Goal: Transaction & Acquisition: Purchase product/service

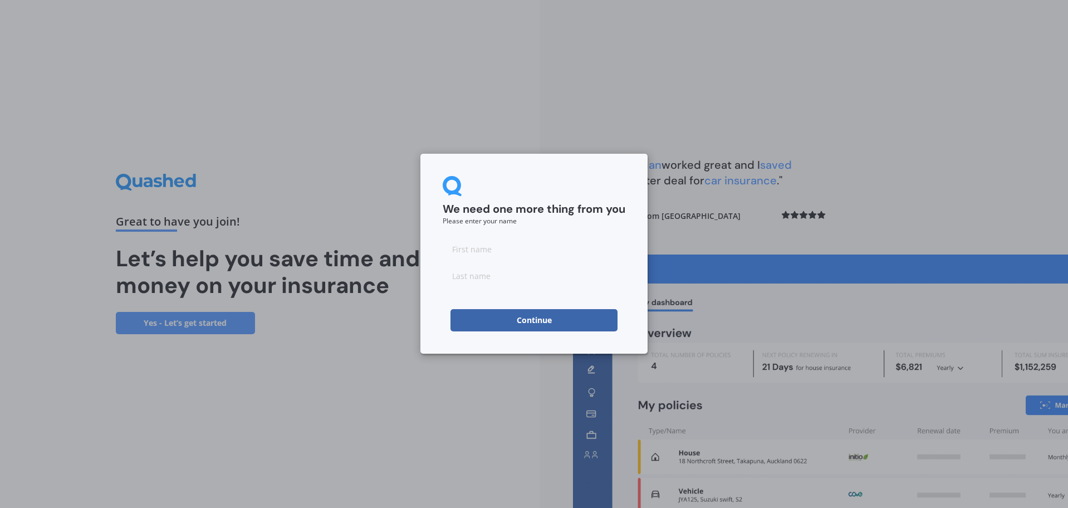
click at [555, 253] on input at bounding box center [534, 249] width 183 height 22
type input "[PERSON_NAME]"
click at [529, 273] on input at bounding box center [534, 275] width 183 height 22
type input "[PERSON_NAME]"
click at [542, 307] on form "We need one more thing from you Please enter your name [PERSON_NAME] Continue" at bounding box center [534, 253] width 183 height 155
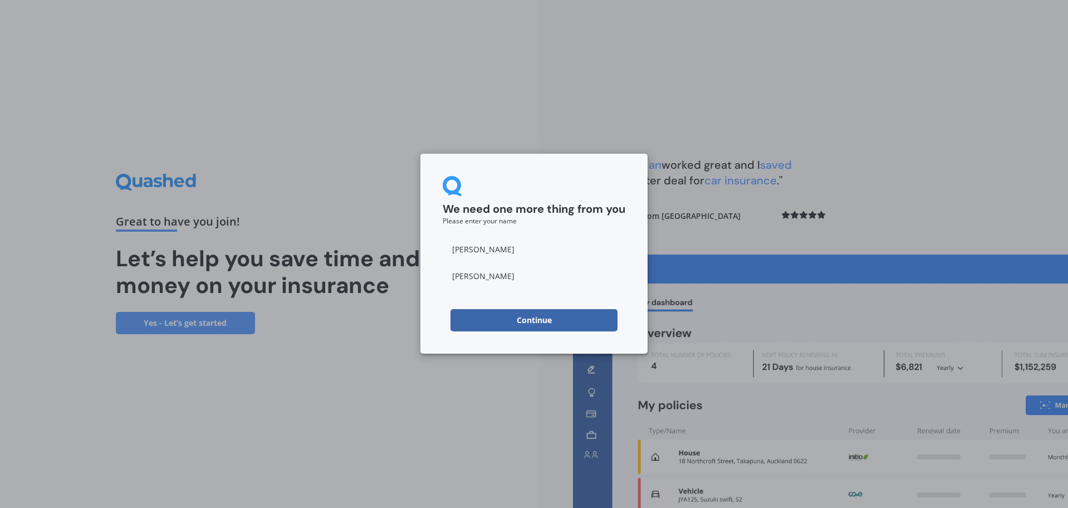
click at [542, 316] on button "Continue" at bounding box center [533, 320] width 167 height 22
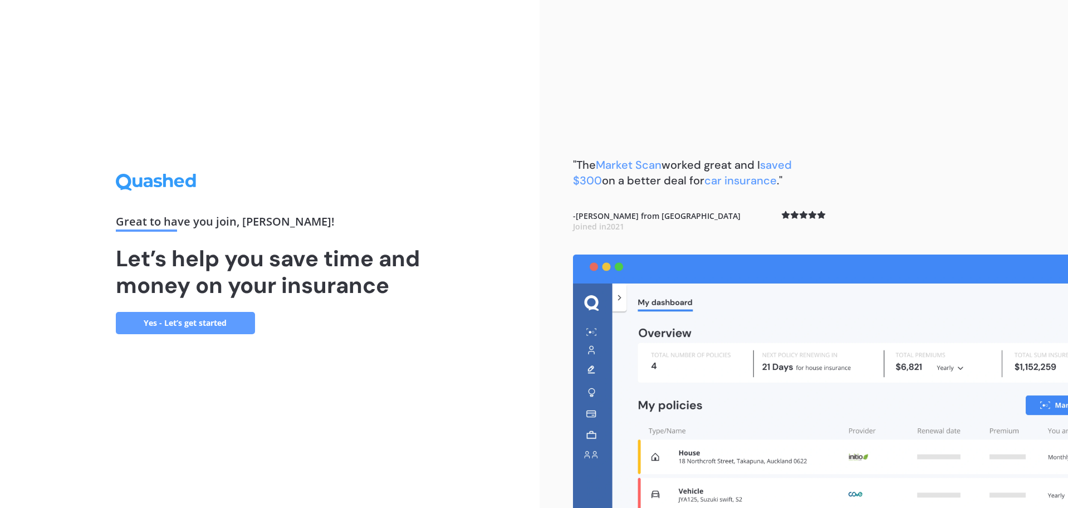
click at [157, 322] on link "Yes - Let’s get started" at bounding box center [185, 323] width 139 height 22
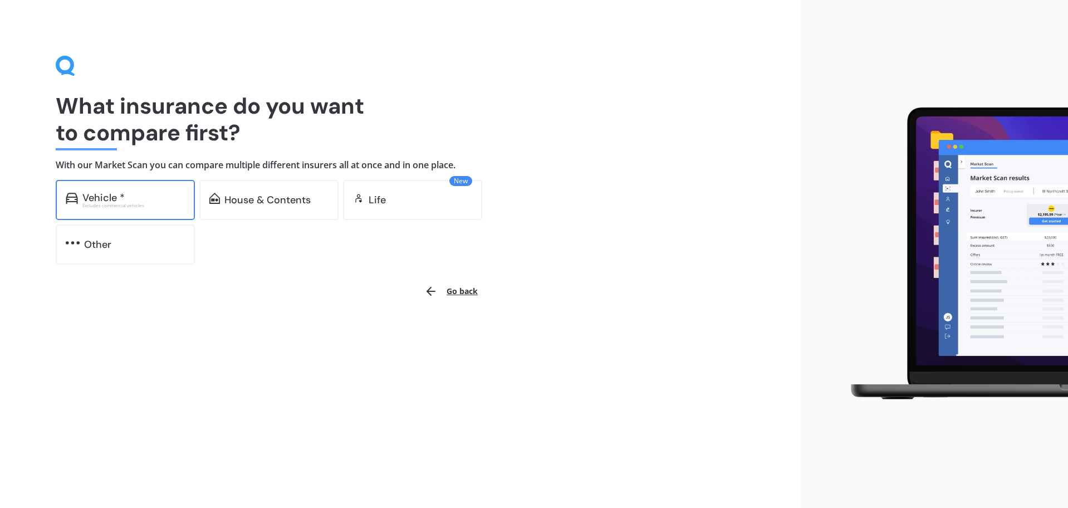
click at [157, 203] on div "Excludes commercial vehicles" at bounding box center [133, 205] width 102 height 4
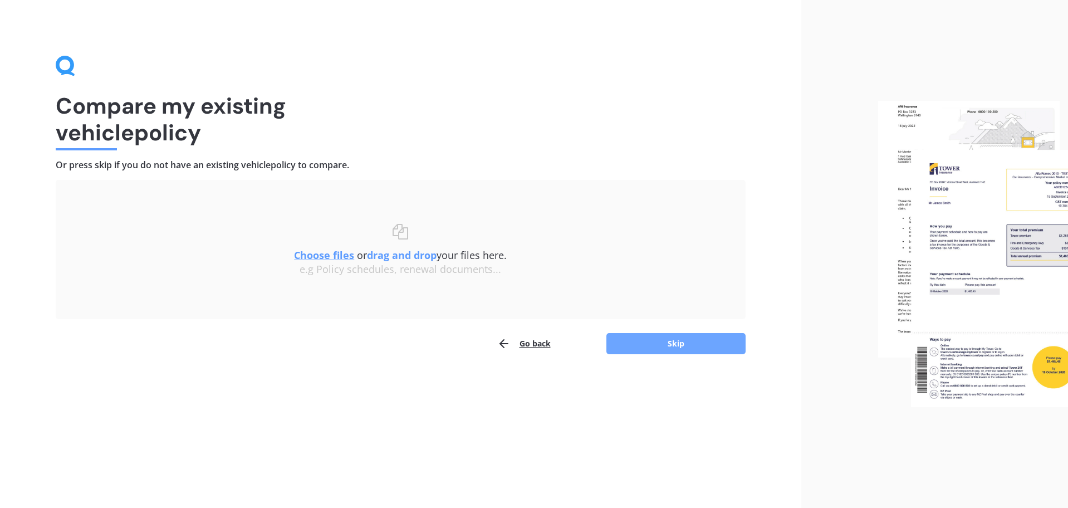
click at [679, 344] on button "Skip" at bounding box center [675, 343] width 139 height 21
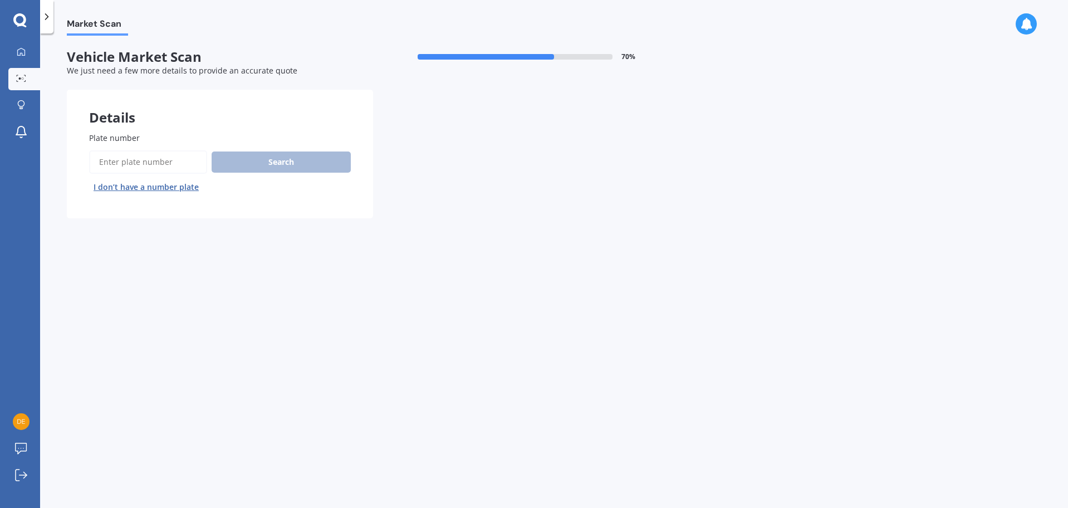
click at [143, 187] on button "I don’t have a number plate" at bounding box center [146, 187] width 114 height 18
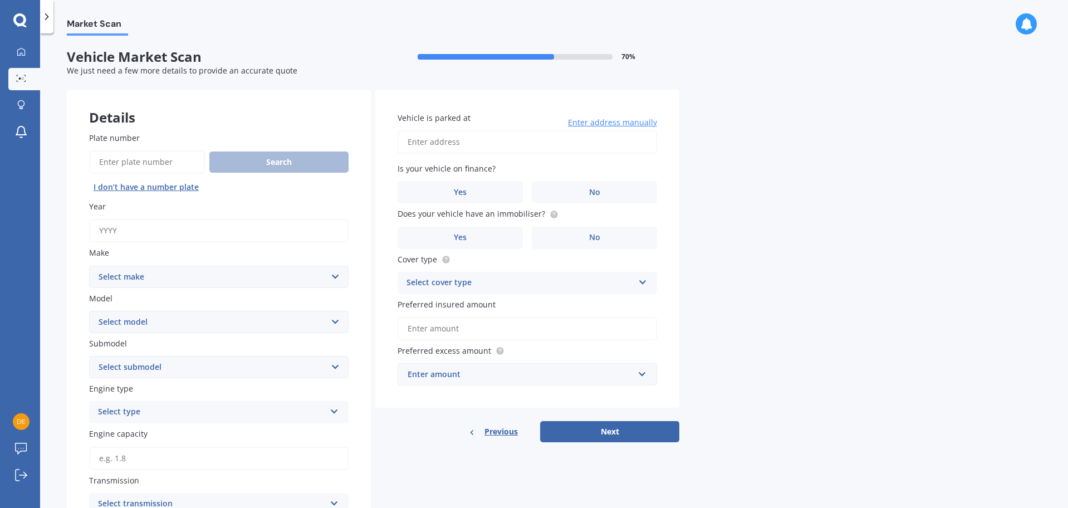
click at [245, 219] on input "Year" at bounding box center [218, 230] width 259 height 23
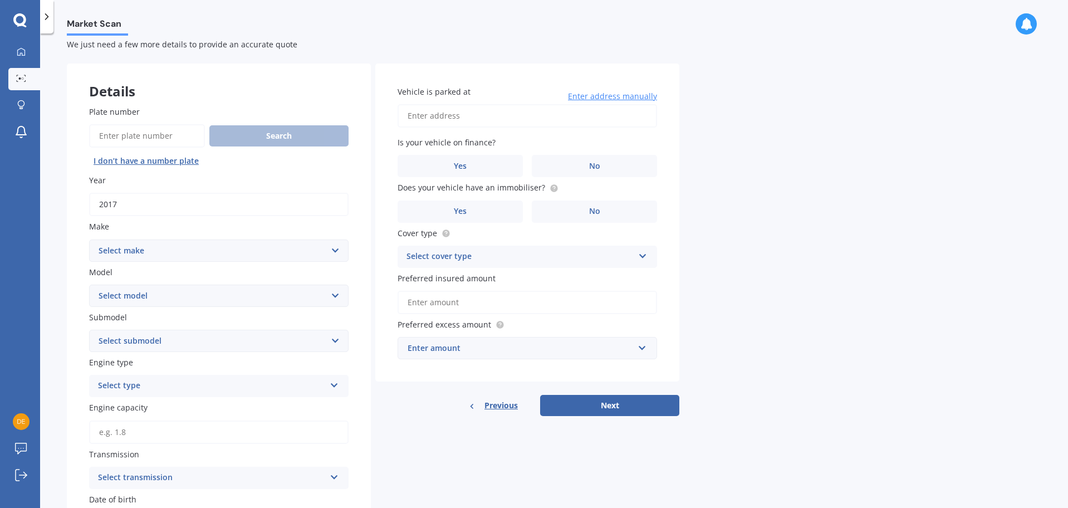
scroll to position [74, 0]
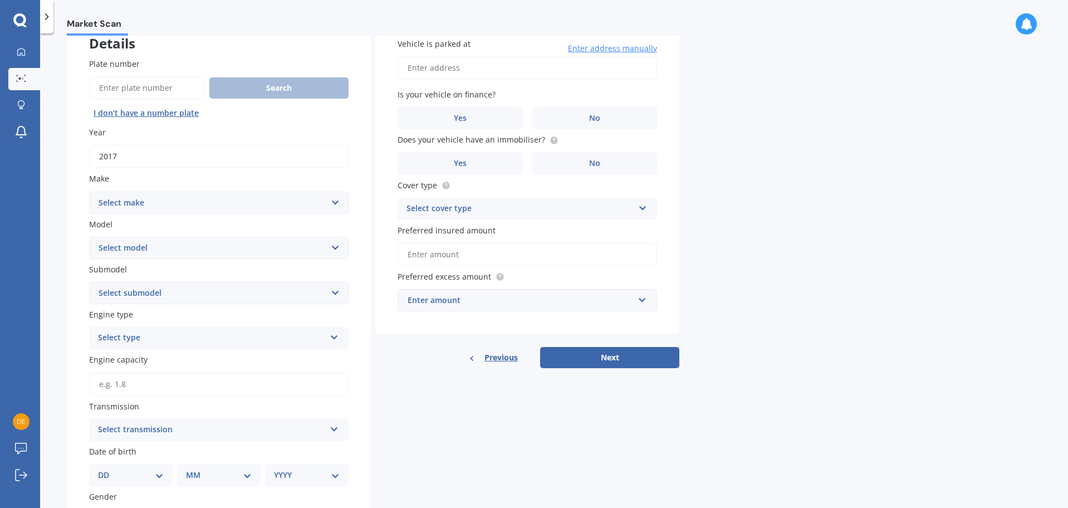
type input "2017"
click at [222, 202] on select "Select make AC ALFA ROMEO ASTON [PERSON_NAME] AUDI AUSTIN BEDFORD Bentley BMW B…" at bounding box center [218, 203] width 259 height 22
select select "NISSAN"
click at [89, 192] on select "Select make AC ALFA ROMEO ASTON [PERSON_NAME] AUDI AUSTIN BEDFORD Bentley BMW B…" at bounding box center [218, 203] width 259 height 22
click at [195, 248] on select "Select model 1200 180SX 200SX 300ZX 350Z 370Z Ad Altima ARIYA Atlas Avenir Basa…" at bounding box center [218, 248] width 259 height 22
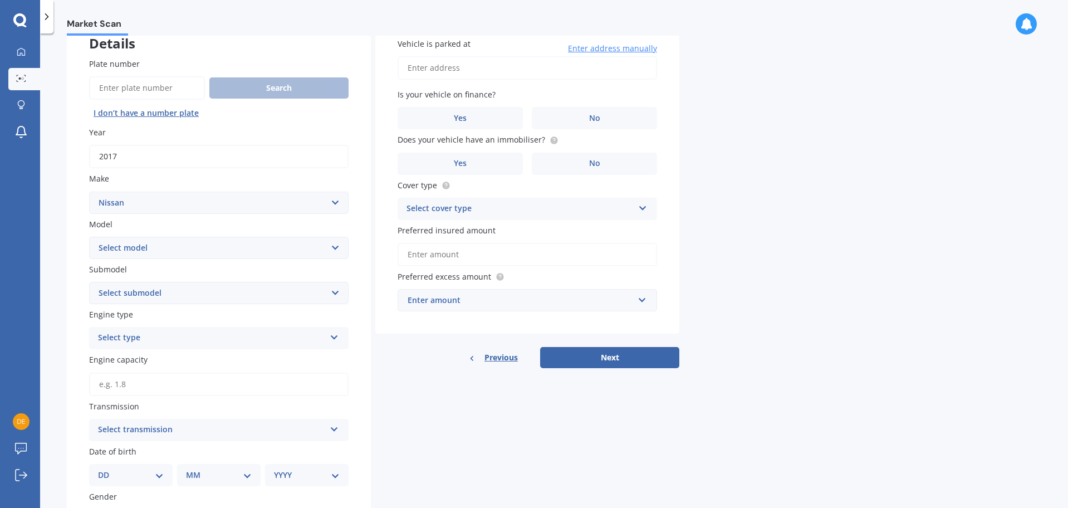
select select "NOTE"
click at [89, 237] on select "Select model 1200 180SX 200SX 300ZX 350Z 370Z Ad Altima ARIYA Atlas Avenir Basa…" at bounding box center [218, 248] width 259 height 22
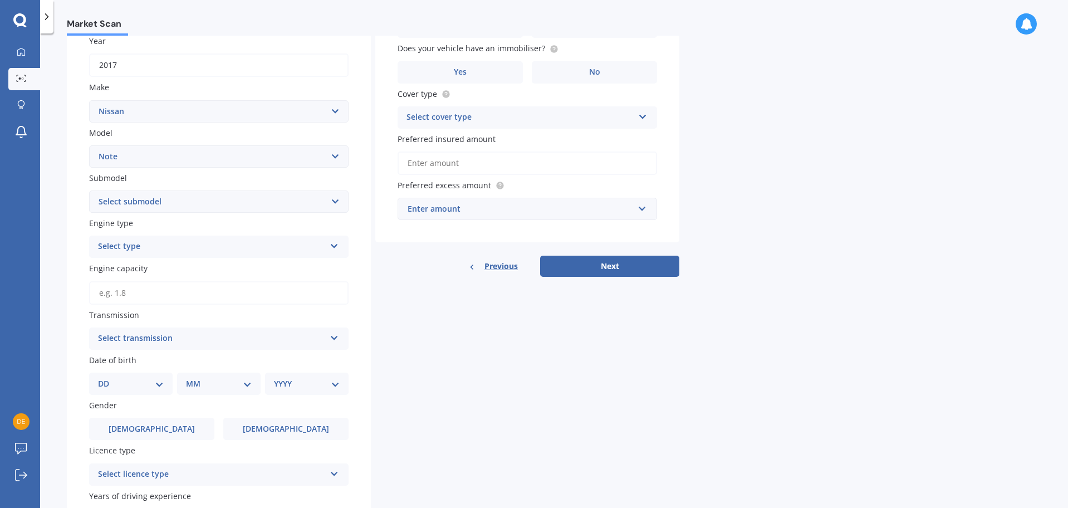
scroll to position [167, 0]
drag, startPoint x: 200, startPoint y: 208, endPoint x: 203, endPoint y: 195, distance: 12.6
click at [203, 195] on select "Select submodel (All) E-Power Hatchback Non Turbo Station Wagon turbo" at bounding box center [218, 200] width 259 height 22
select select "E-POWER"
click at [89, 189] on select "Select submodel (All) E-Power Hatchback Non Turbo Station Wagon turbo" at bounding box center [218, 200] width 259 height 22
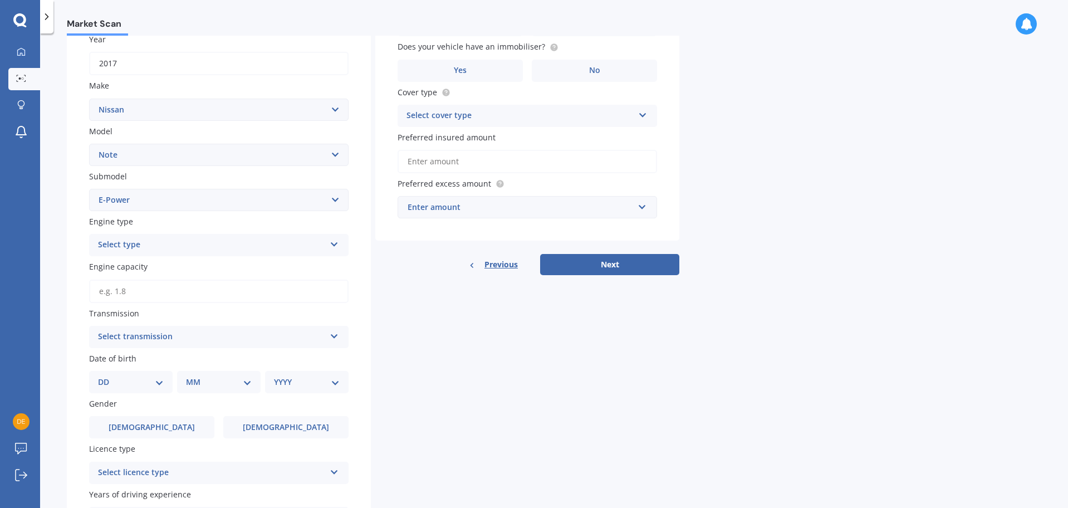
click at [215, 238] on div "Select type Petrol Diesel EV Hybrid" at bounding box center [218, 245] width 259 height 22
click at [176, 323] on div "Hybrid" at bounding box center [219, 327] width 258 height 20
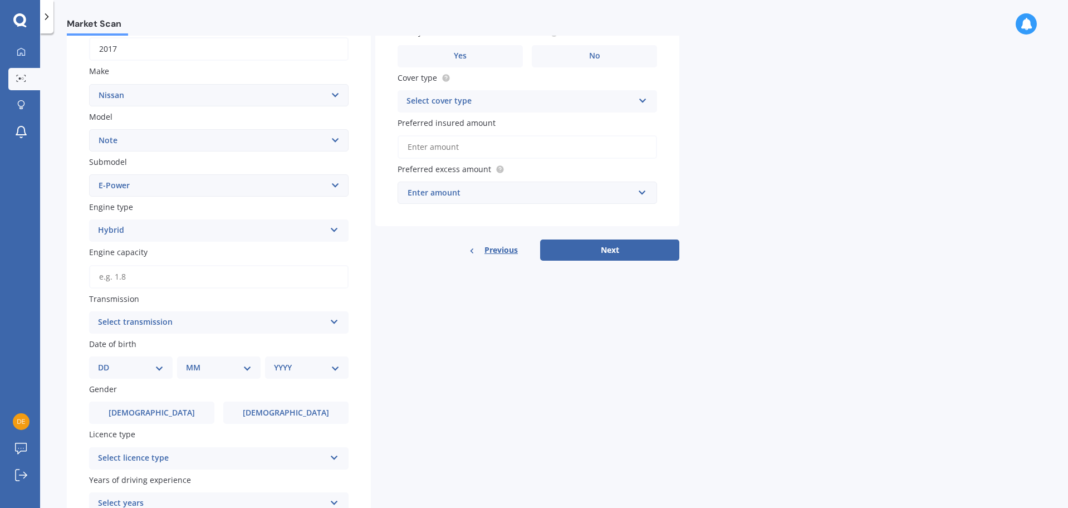
scroll to position [185, 0]
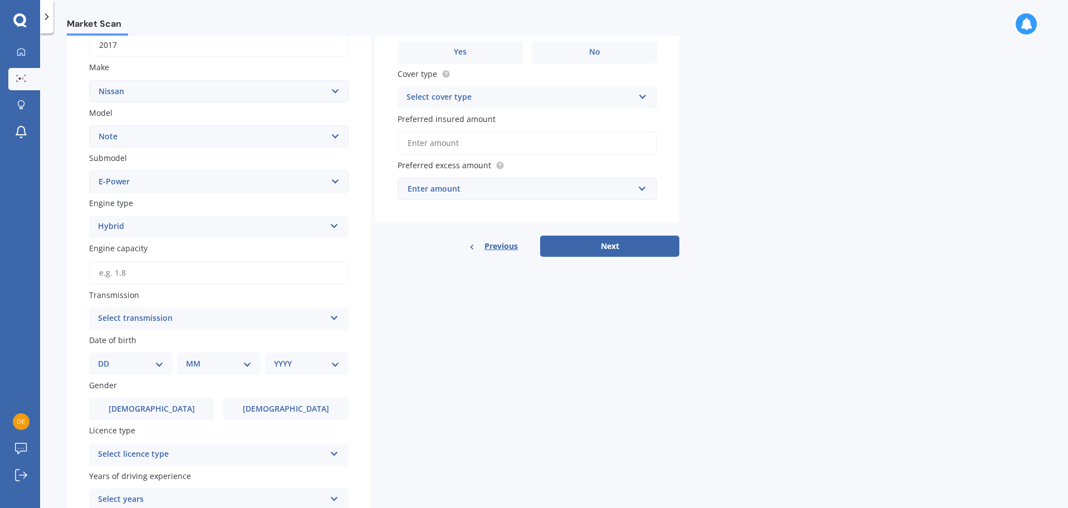
click at [310, 269] on input "Engine capacity" at bounding box center [218, 272] width 259 height 23
type input "1.2"
click at [322, 305] on div "Transmission Select transmission Auto Manual Other" at bounding box center [218, 309] width 259 height 41
click at [326, 320] on div "Select transmission Auto Manual Other" at bounding box center [218, 318] width 259 height 22
click at [281, 338] on div "Auto" at bounding box center [219, 340] width 258 height 20
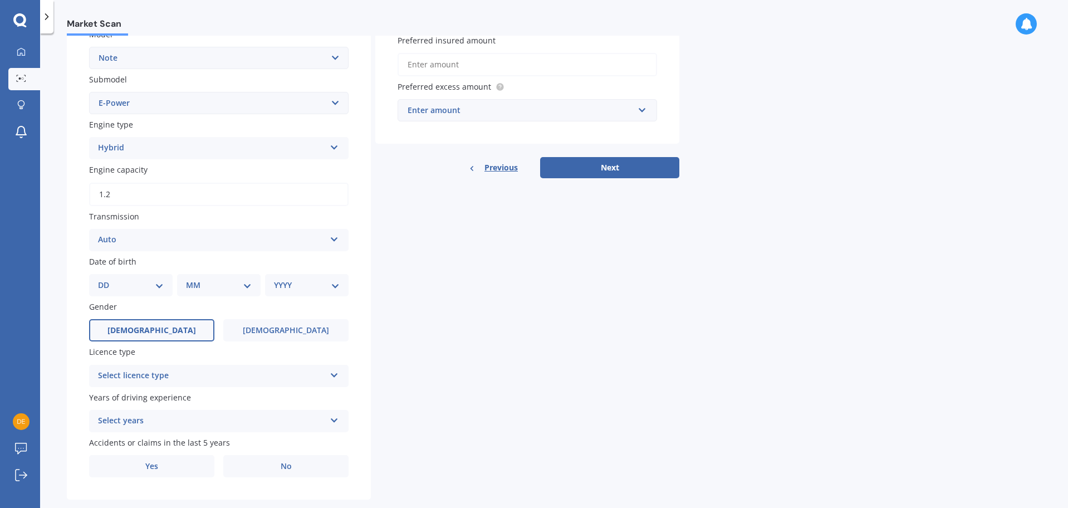
scroll to position [278, 0]
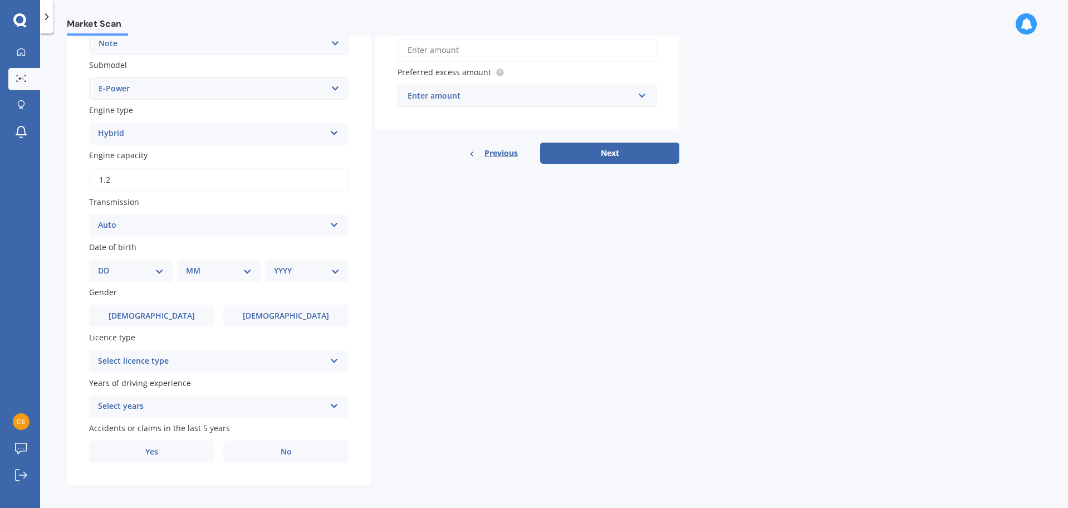
click at [156, 273] on select "DD 01 02 03 04 05 06 07 08 09 10 11 12 13 14 15 16 17 18 19 20 21 22 23 24 25 2…" at bounding box center [131, 270] width 66 height 12
select select "08"
click at [107, 264] on select "DD 01 02 03 04 05 06 07 08 09 10 11 12 13 14 15 16 17 18 19 20 21 22 23 24 25 2…" at bounding box center [131, 270] width 66 height 12
click at [227, 278] on div "MM 01 02 03 04 05 06 07 08 09 10 11 12" at bounding box center [220, 270] width 79 height 22
click at [228, 262] on div "MM 01 02 03 04 05 06 07 08 09 10 11 12" at bounding box center [220, 270] width 79 height 22
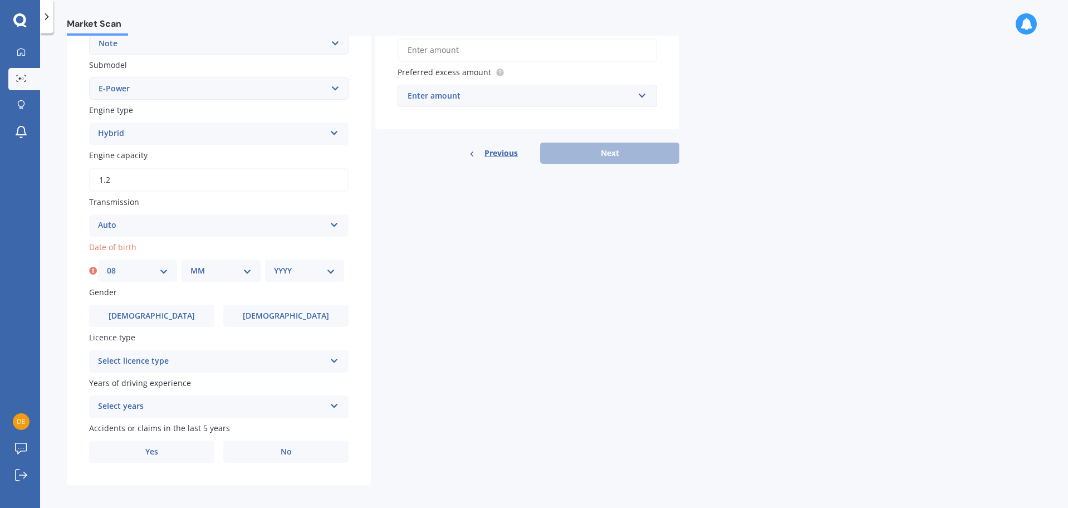
click at [228, 272] on select "MM 01 02 03 04 05 06 07 08 09 10 11 12" at bounding box center [220, 270] width 61 height 12
select select "06"
click at [190, 264] on select "MM 01 02 03 04 05 06 07 08 09 10 11 12" at bounding box center [220, 270] width 61 height 12
click at [294, 271] on select "YYYY 2025 2024 2023 2022 2021 2020 2019 2018 2017 2016 2015 2014 2013 2012 2011…" at bounding box center [304, 270] width 61 height 12
select select "1995"
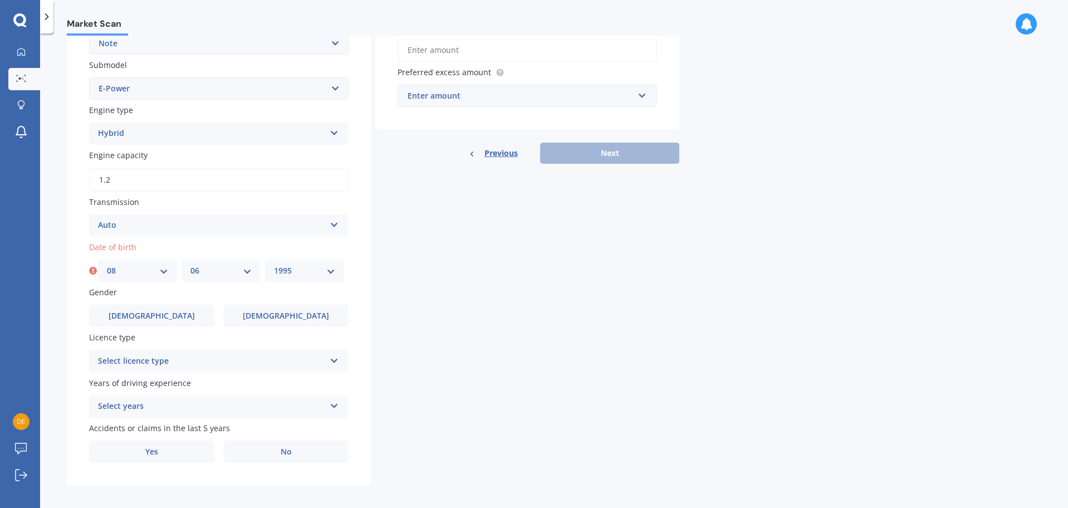
click at [274, 264] on select "YYYY 2025 2024 2023 2022 2021 2020 2019 2018 2017 2016 2015 2014 2013 2012 2011…" at bounding box center [304, 270] width 61 height 12
click at [453, 360] on div "Details Plate number Search I don’t have a number plate Year [DATE] Make Select…" at bounding box center [373, 148] width 612 height 674
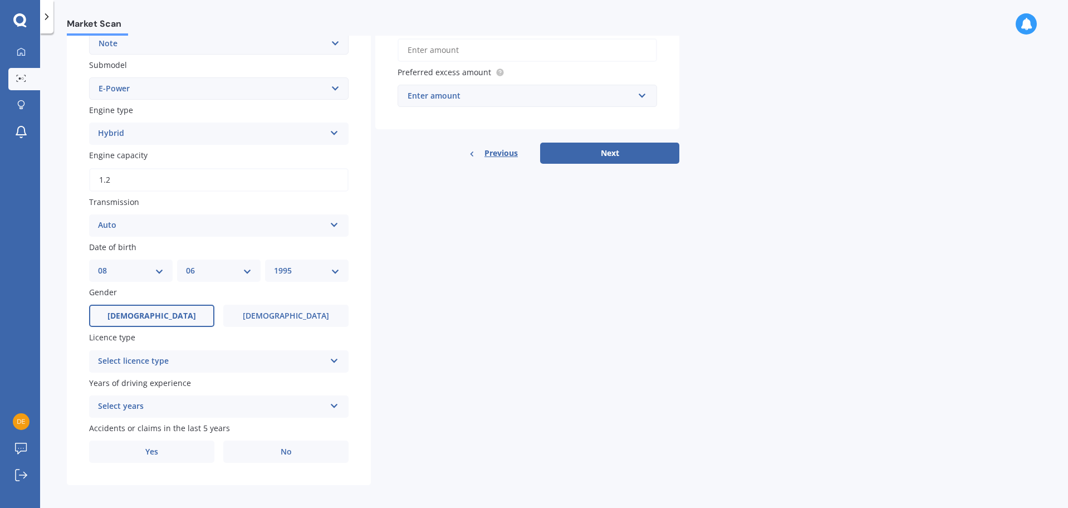
click at [175, 324] on label "[DEMOGRAPHIC_DATA]" at bounding box center [151, 316] width 125 height 22
click at [0, 0] on input "[DEMOGRAPHIC_DATA]" at bounding box center [0, 0] width 0 height 0
click at [210, 359] on div "Select licence type" at bounding box center [211, 361] width 227 height 13
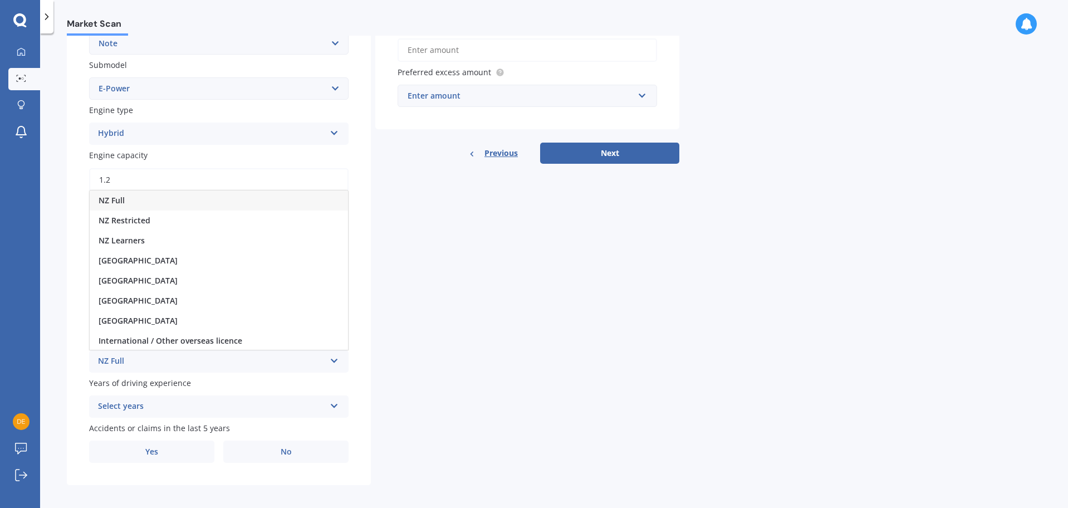
click at [185, 204] on div "NZ Full" at bounding box center [219, 200] width 258 height 20
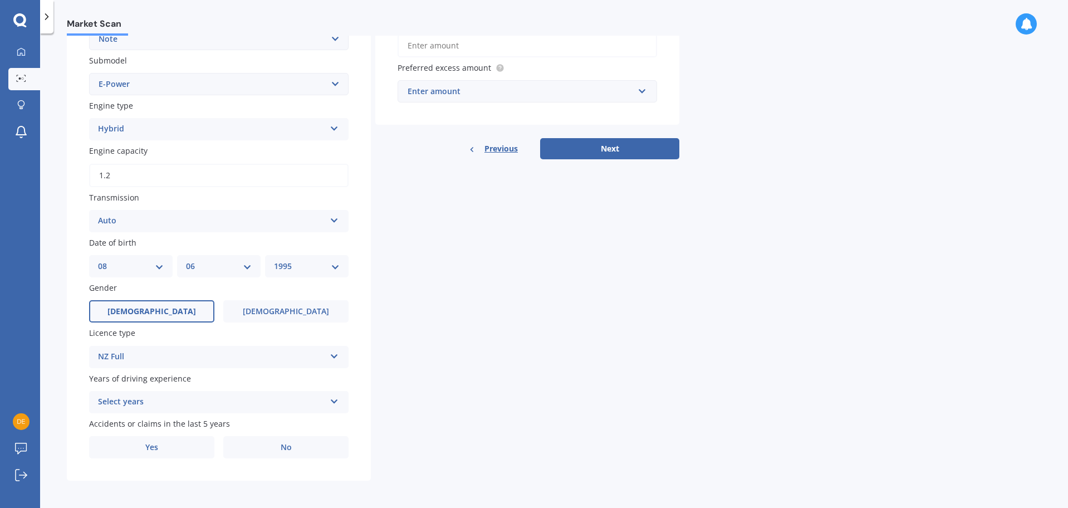
scroll to position [284, 0]
click at [319, 409] on div "Select years 5 or more years 4 years 3 years 2 years 1 year" at bounding box center [218, 400] width 259 height 22
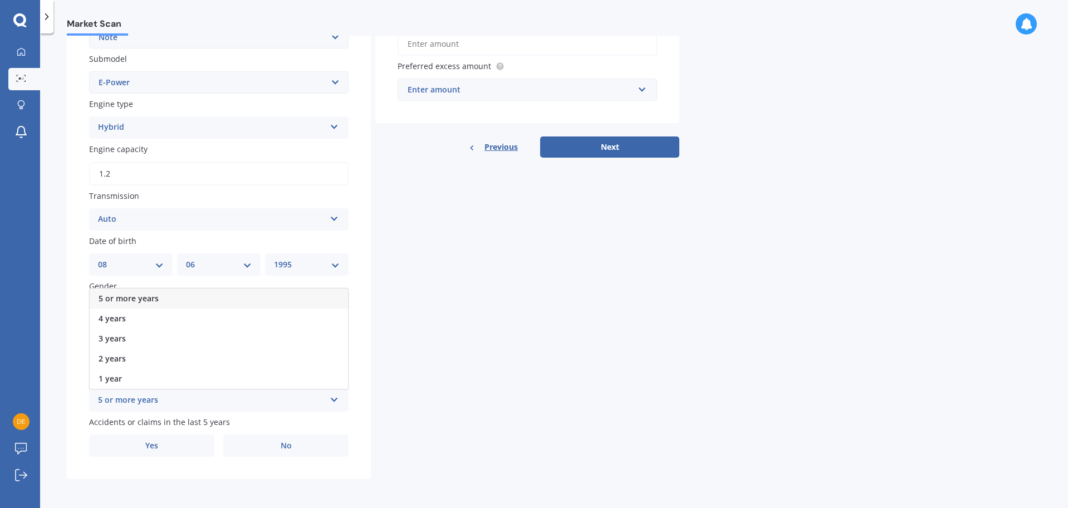
click at [319, 409] on div "5 or more years 5 or more years 4 years 3 years 2 years 1 year" at bounding box center [218, 400] width 259 height 22
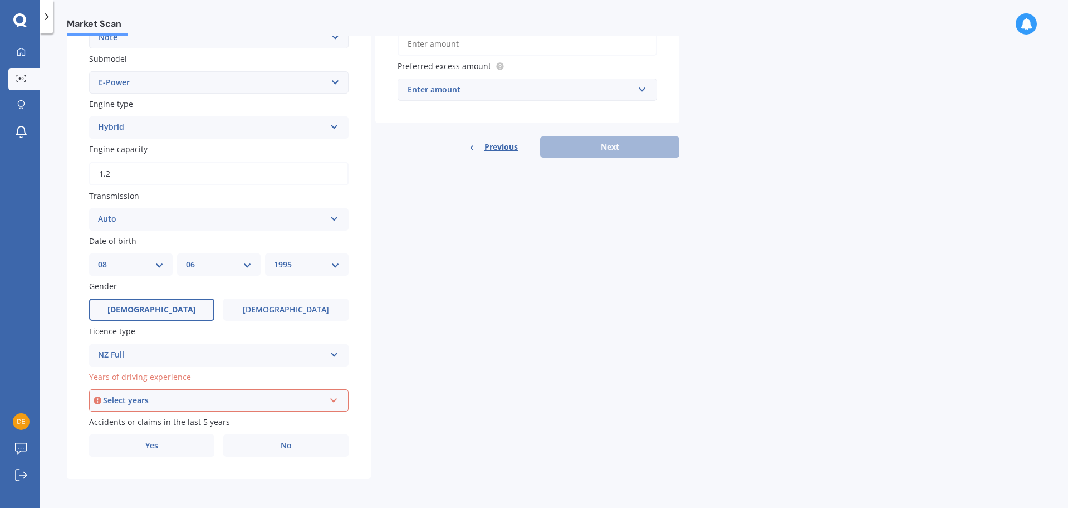
click at [335, 408] on div "Select years 5 or more years 4 years 3 years 2 years 1 year" at bounding box center [218, 400] width 259 height 22
click at [219, 295] on div "5 or more years" at bounding box center [218, 299] width 257 height 20
click at [426, 357] on div "Details Plate number Search I don’t have a number plate Year [DATE] Make Select…" at bounding box center [373, 142] width 612 height 674
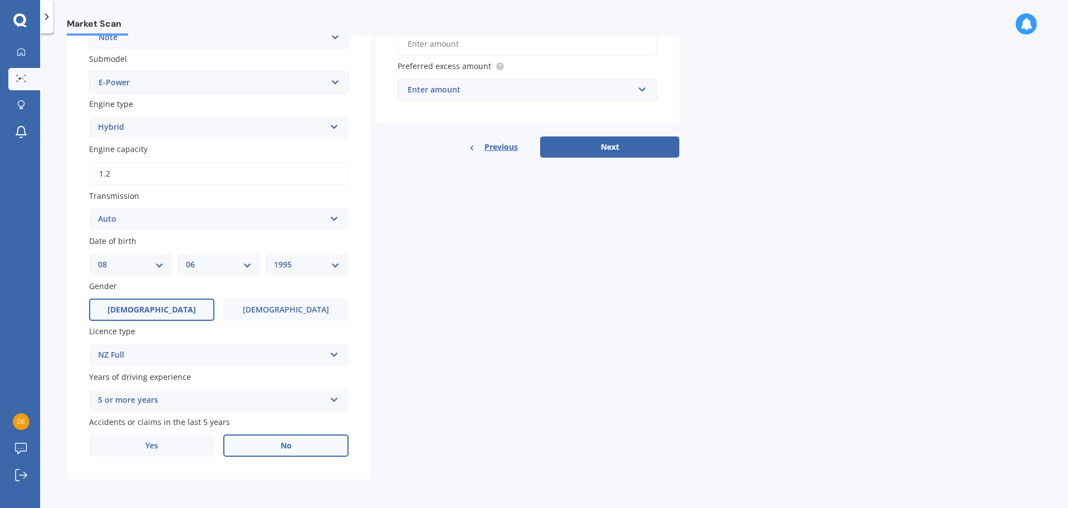
click at [277, 454] on label "No" at bounding box center [285, 445] width 125 height 22
click at [0, 0] on input "No" at bounding box center [0, 0] width 0 height 0
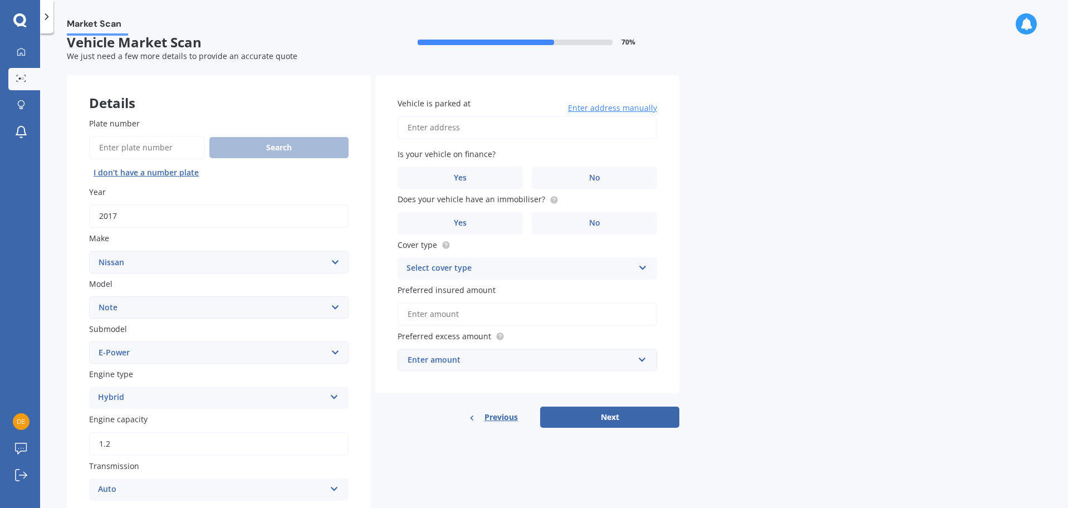
scroll to position [0, 0]
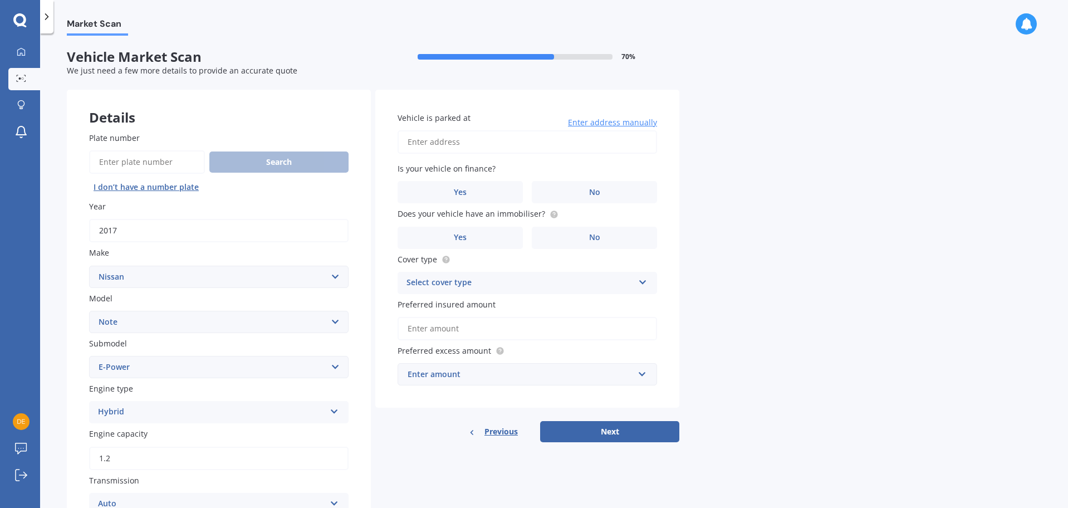
click at [534, 139] on input "Vehicle is parked at" at bounding box center [527, 141] width 259 height 23
type input "[STREET_ADDRESS][PERSON_NAME]"
click at [580, 198] on label "No" at bounding box center [594, 192] width 125 height 22
click at [0, 0] on input "No" at bounding box center [0, 0] width 0 height 0
click at [550, 214] on circle at bounding box center [553, 213] width 7 height 7
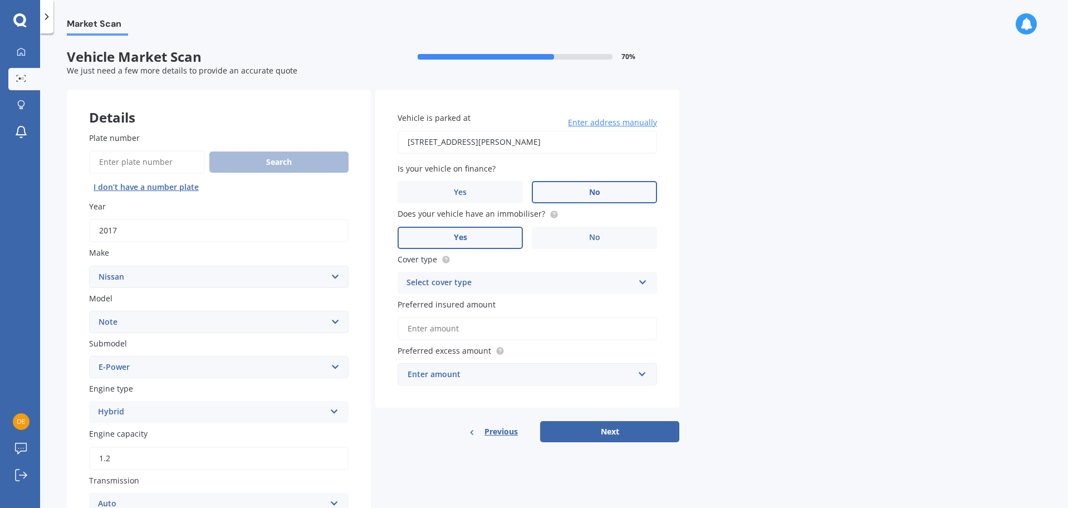
click at [468, 234] on label "Yes" at bounding box center [460, 238] width 125 height 22
click at [0, 0] on input "Yes" at bounding box center [0, 0] width 0 height 0
click at [606, 289] on div "Select cover type" at bounding box center [519, 282] width 227 height 13
click at [557, 301] on div "Comprehensive" at bounding box center [527, 305] width 258 height 20
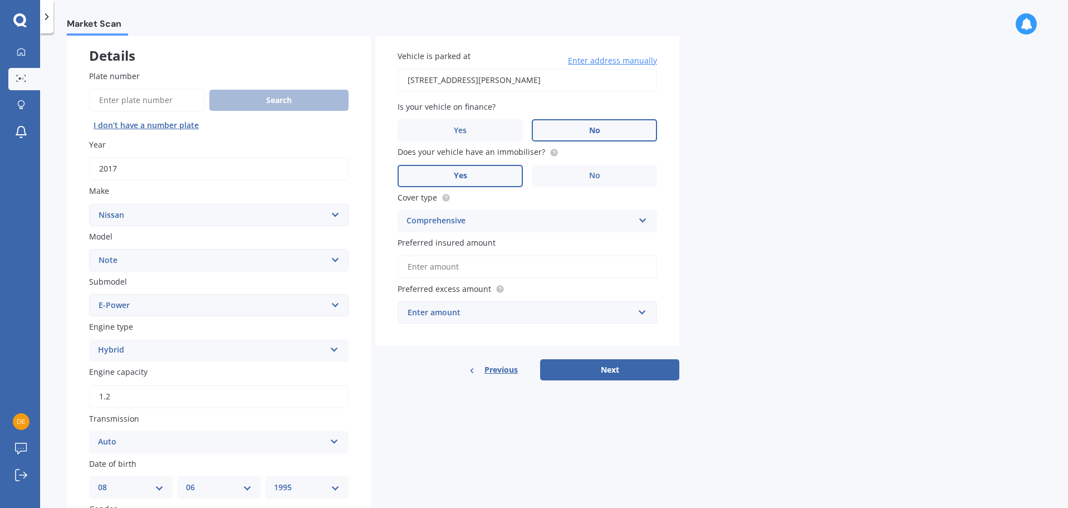
scroll to position [74, 0]
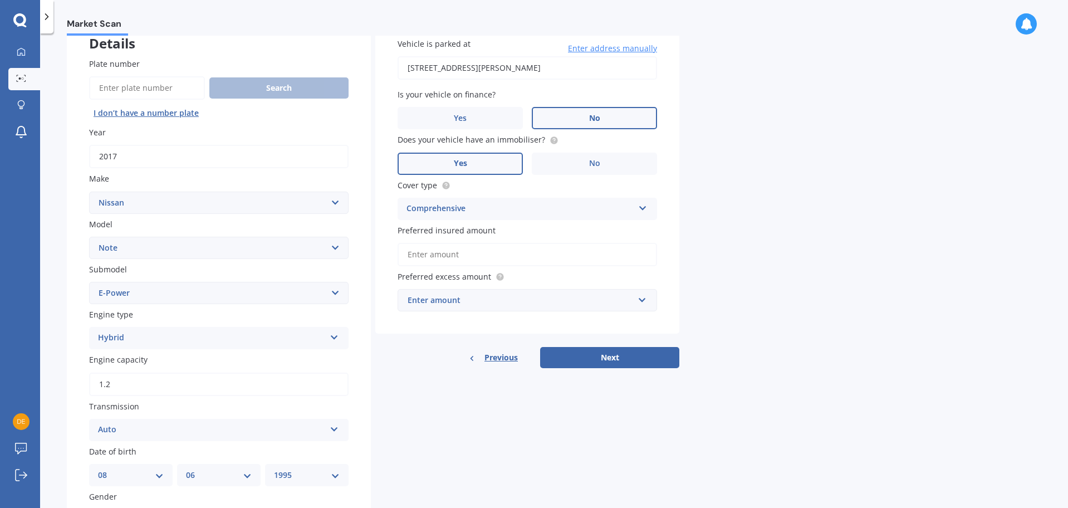
click at [558, 259] on input "Preferred insured amount" at bounding box center [527, 254] width 259 height 23
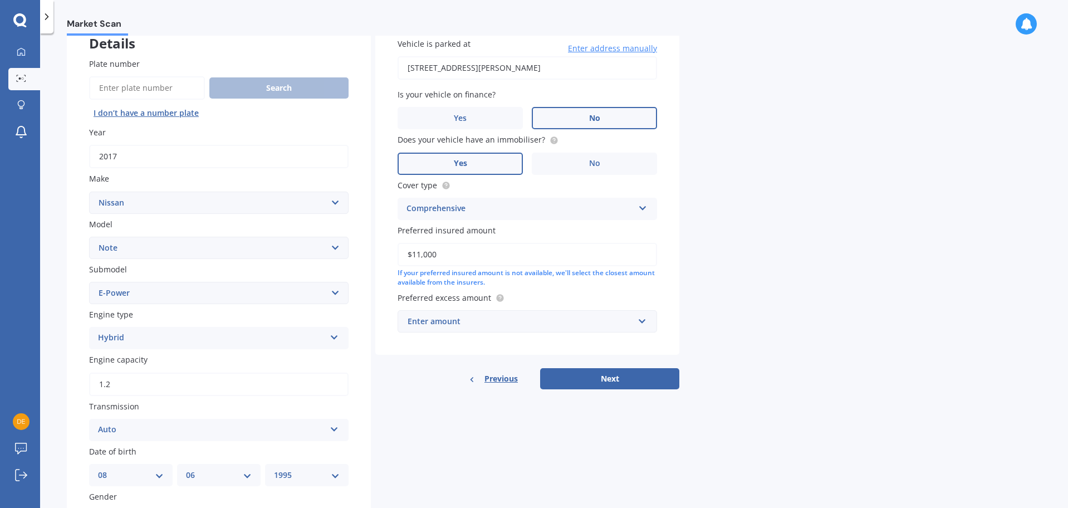
type input "$11,000"
click at [677, 286] on div "Vehicle is parked at [STREET_ADDRESS][PERSON_NAME] Enter address manually Is yo…" at bounding box center [527, 185] width 304 height 339
click at [632, 315] on div "Enter amount" at bounding box center [521, 321] width 226 height 12
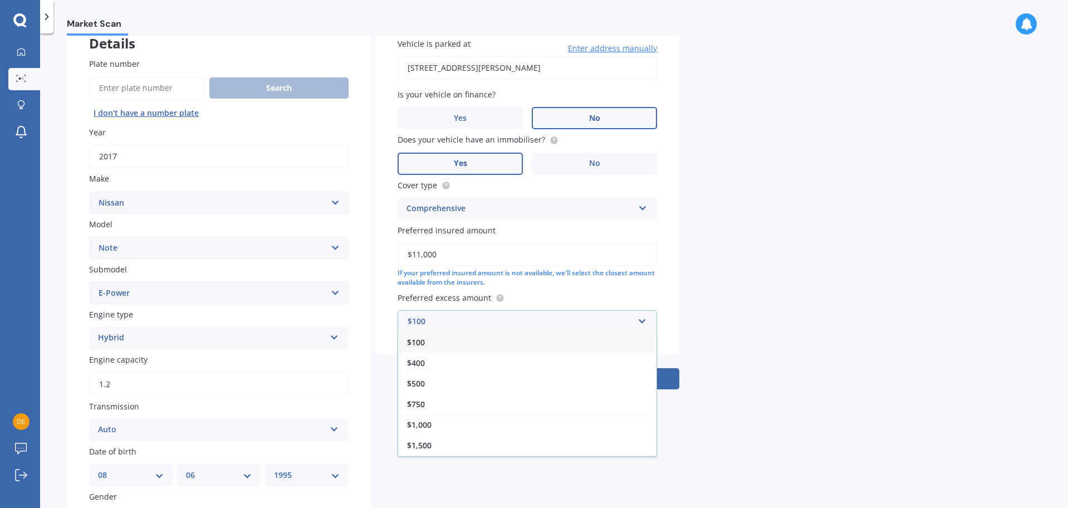
click at [678, 314] on div "Vehicle is parked at [STREET_ADDRESS][PERSON_NAME] Enter address manually Is yo…" at bounding box center [527, 185] width 304 height 339
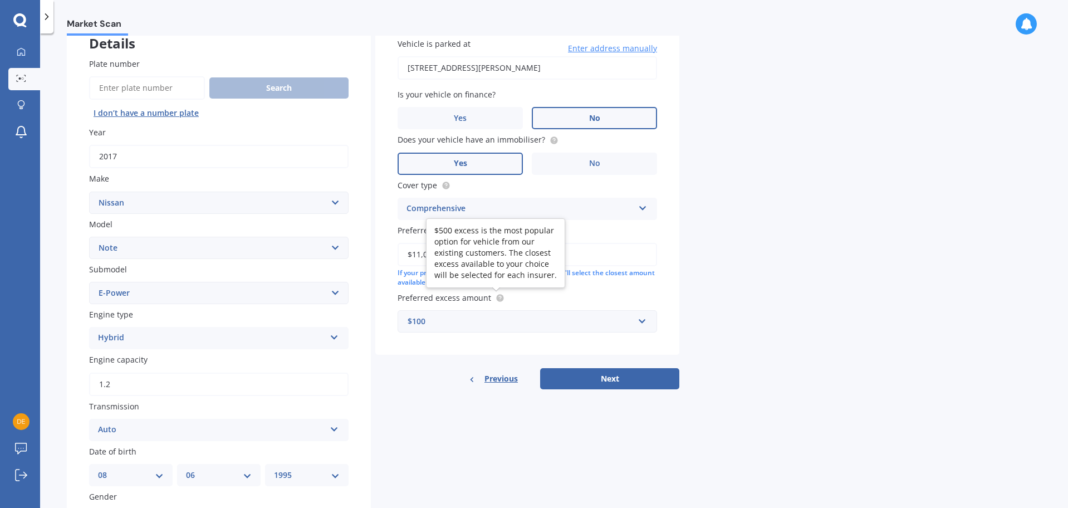
click at [500, 300] on circle at bounding box center [499, 297] width 7 height 7
click at [499, 318] on div "$100" at bounding box center [521, 321] width 226 height 12
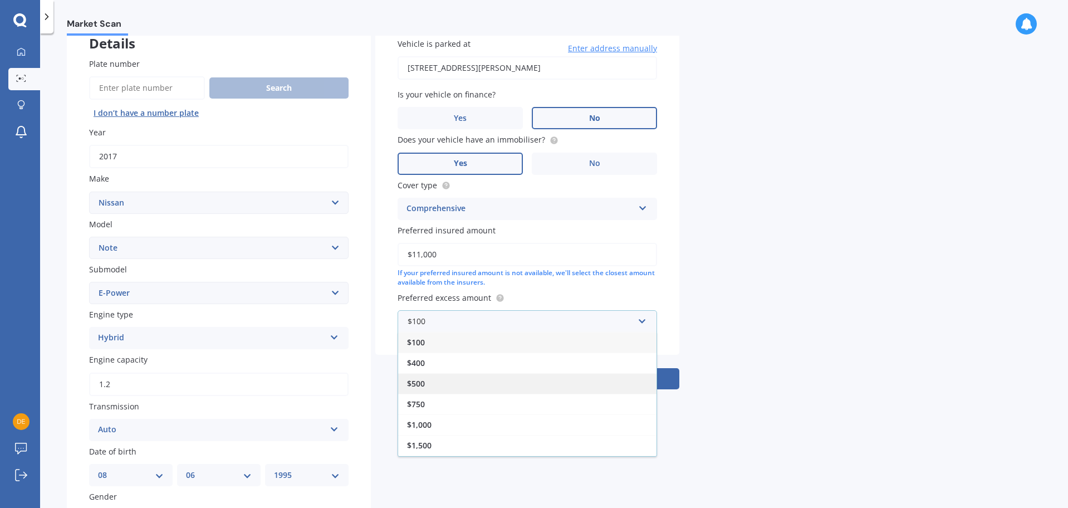
click at [447, 387] on div "$500" at bounding box center [527, 383] width 258 height 21
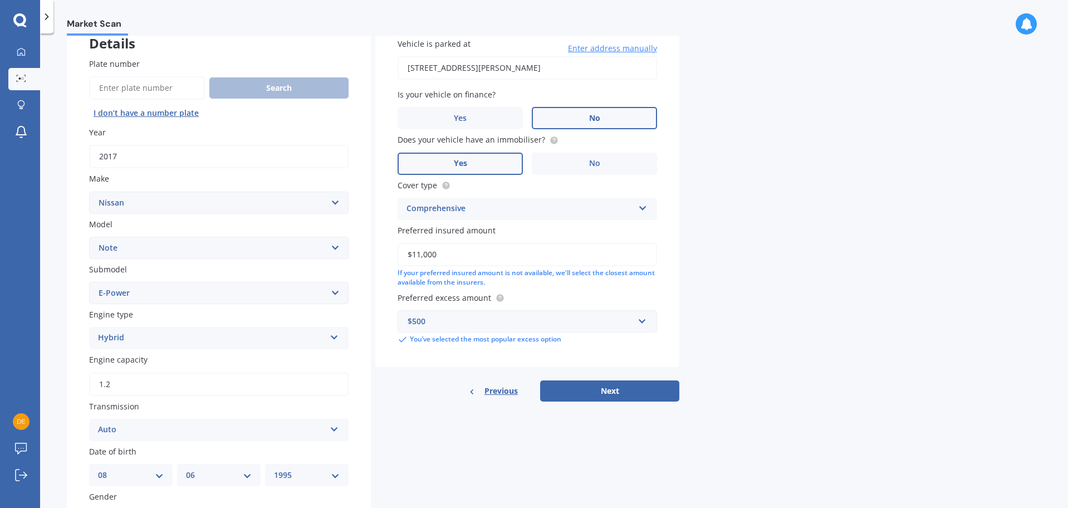
click at [687, 313] on div "Market Scan Vehicle Market Scan 70 % We just need a few more details to provide…" at bounding box center [554, 273] width 1028 height 474
click at [632, 396] on button "Next" at bounding box center [609, 390] width 139 height 21
select select "08"
select select "06"
select select "1995"
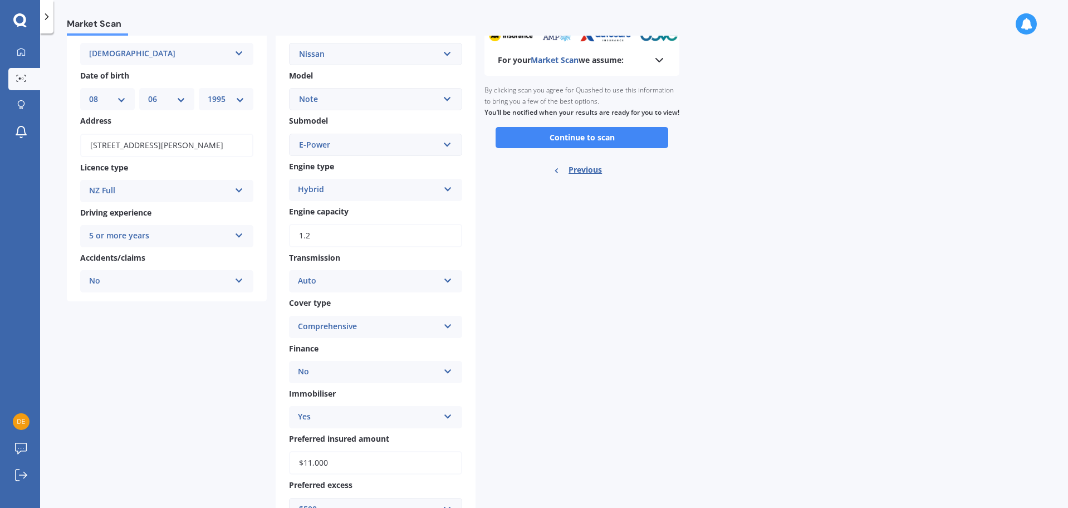
scroll to position [0, 0]
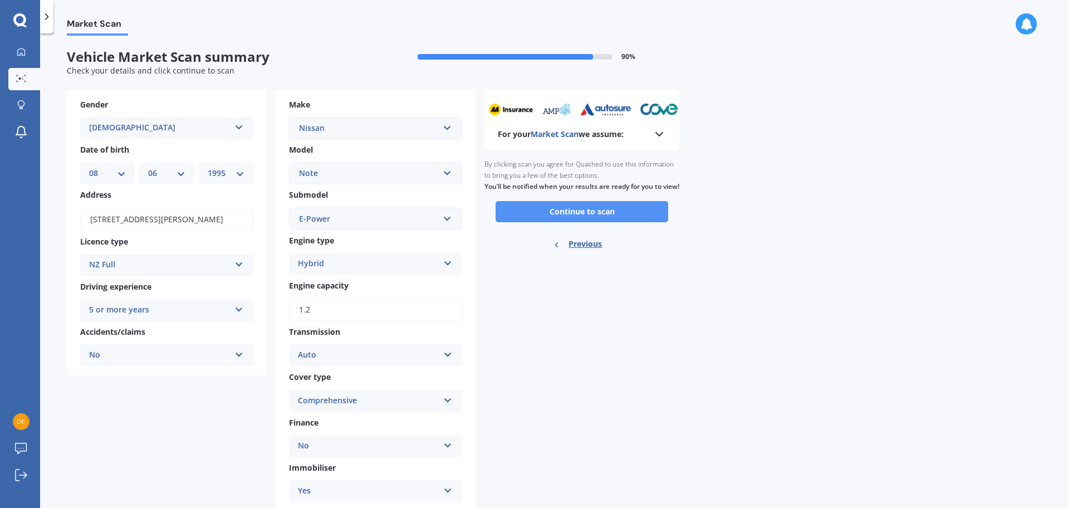
click at [550, 222] on button "Continue to scan" at bounding box center [582, 211] width 173 height 21
